Goal: Transaction & Acquisition: Purchase product/service

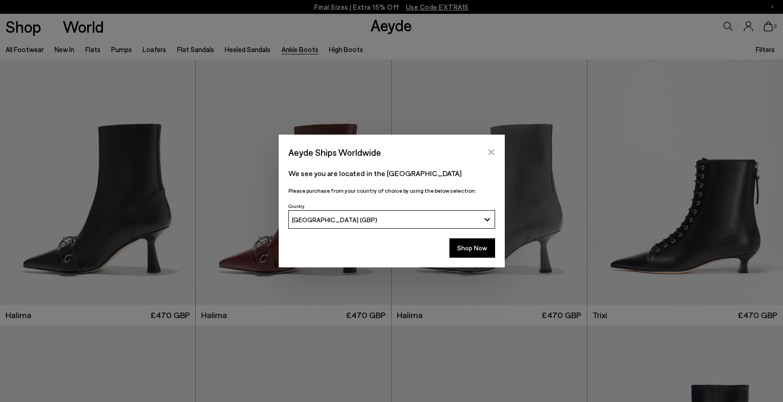
click at [492, 155] on icon "Close" at bounding box center [490, 151] width 7 height 7
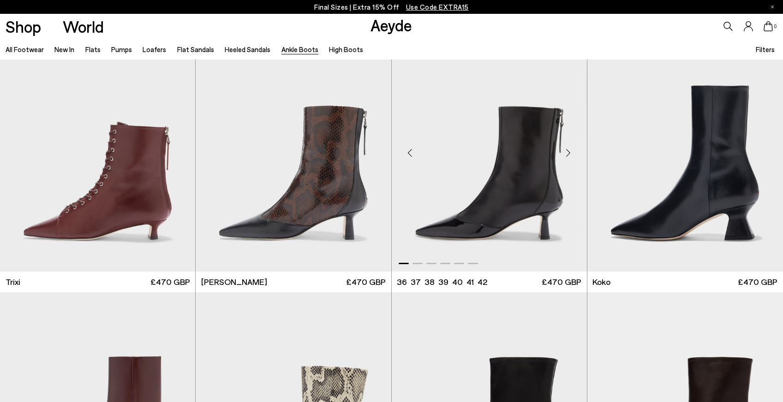
scroll to position [302, 0]
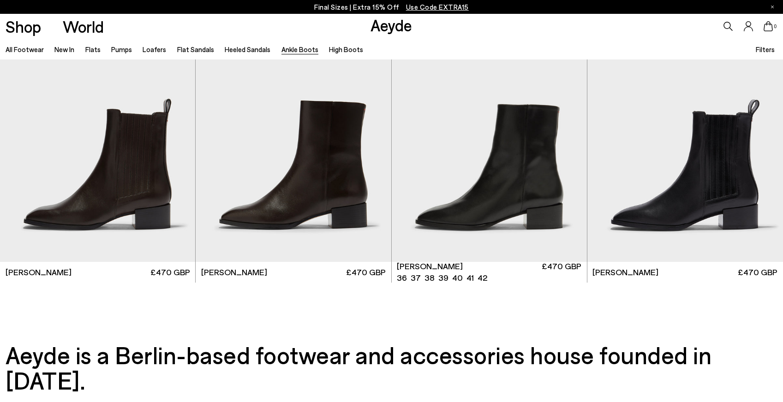
scroll to position [2172, 0]
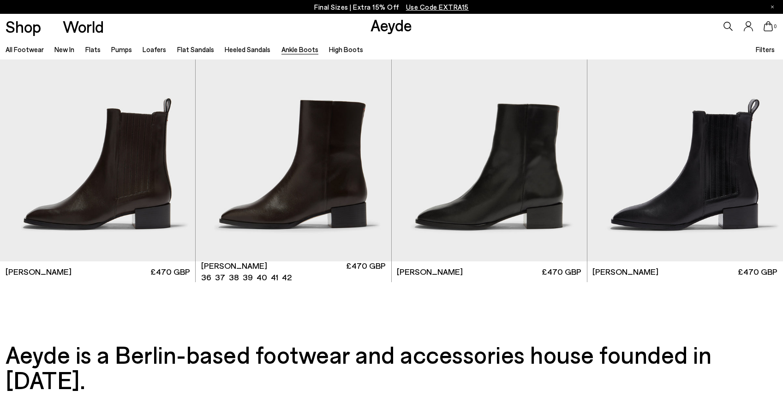
click at [373, 142] on div "Next slide" at bounding box center [373, 143] width 28 height 28
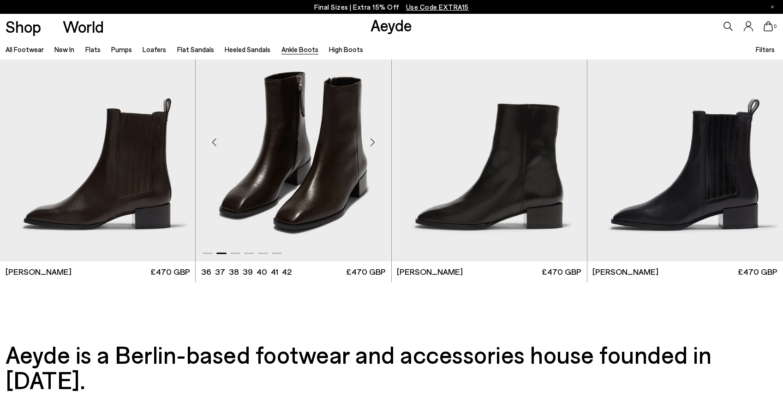
click at [374, 141] on div "Next slide" at bounding box center [373, 143] width 28 height 28
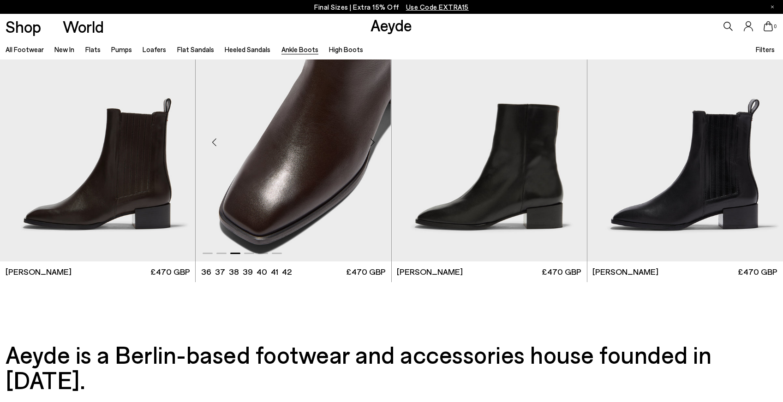
click at [374, 141] on div "Next slide" at bounding box center [373, 143] width 28 height 28
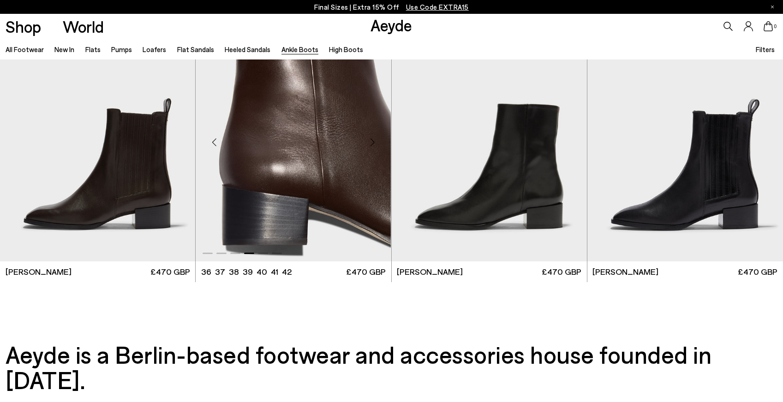
click at [374, 141] on div "Next slide" at bounding box center [373, 143] width 28 height 28
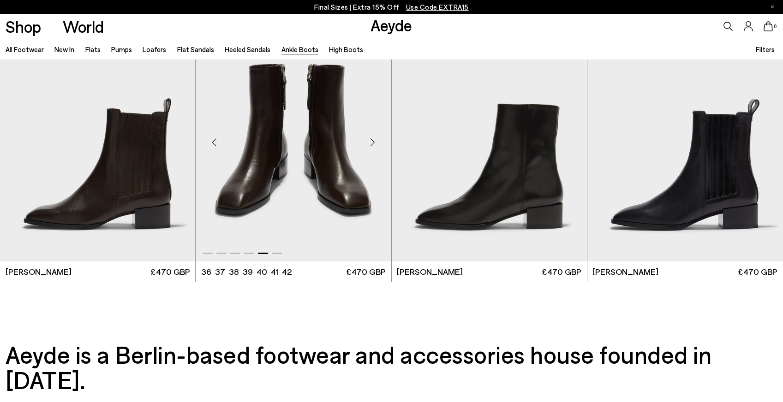
click at [374, 141] on div "Next slide" at bounding box center [373, 143] width 28 height 28
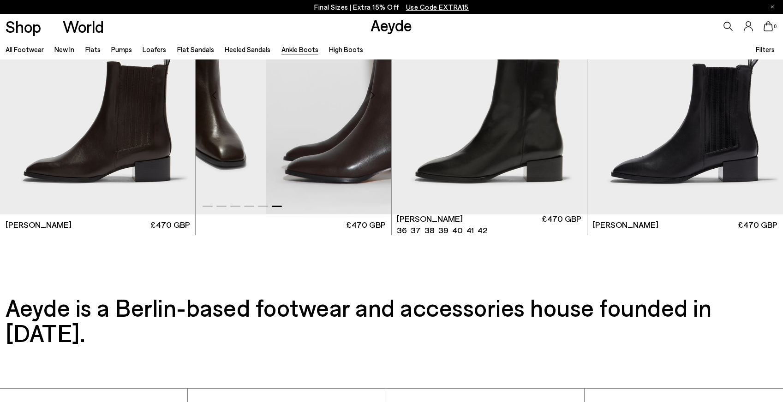
scroll to position [2031, 0]
